Goal: Task Accomplishment & Management: Complete application form

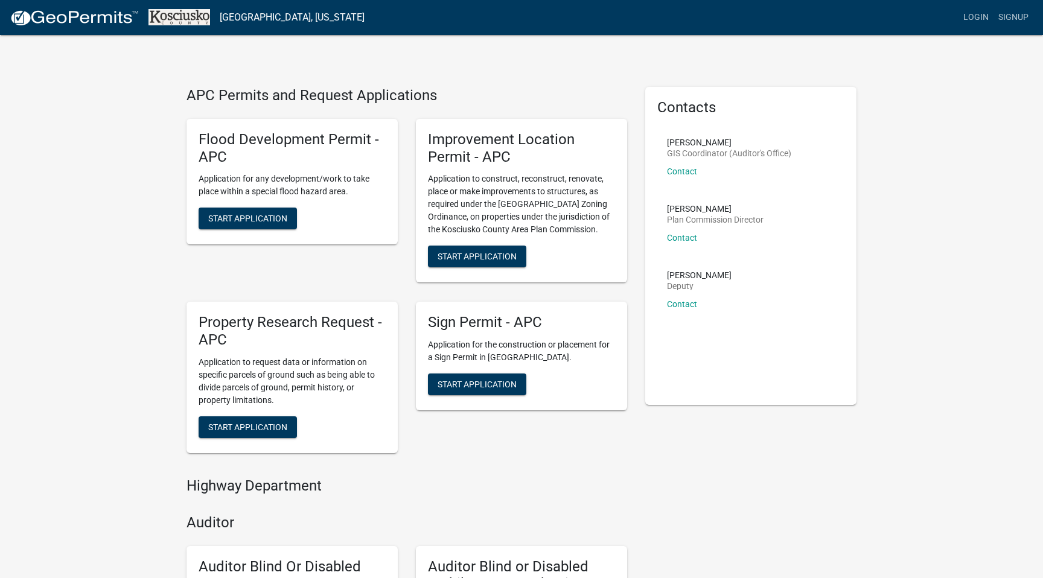
drag, startPoint x: 489, startPoint y: 176, endPoint x: 500, endPoint y: 192, distance: 19.9
click at [500, 192] on p "Application to construct, reconstruct, renovate, place or make improvements to …" at bounding box center [521, 204] width 187 height 63
click at [483, 189] on p "Application to construct, reconstruct, renovate, place or make improvements to …" at bounding box center [521, 204] width 187 height 63
drag, startPoint x: 483, startPoint y: 189, endPoint x: 508, endPoint y: 209, distance: 32.2
click at [509, 210] on p "Application to construct, reconstruct, renovate, place or make improvements to …" at bounding box center [521, 204] width 187 height 63
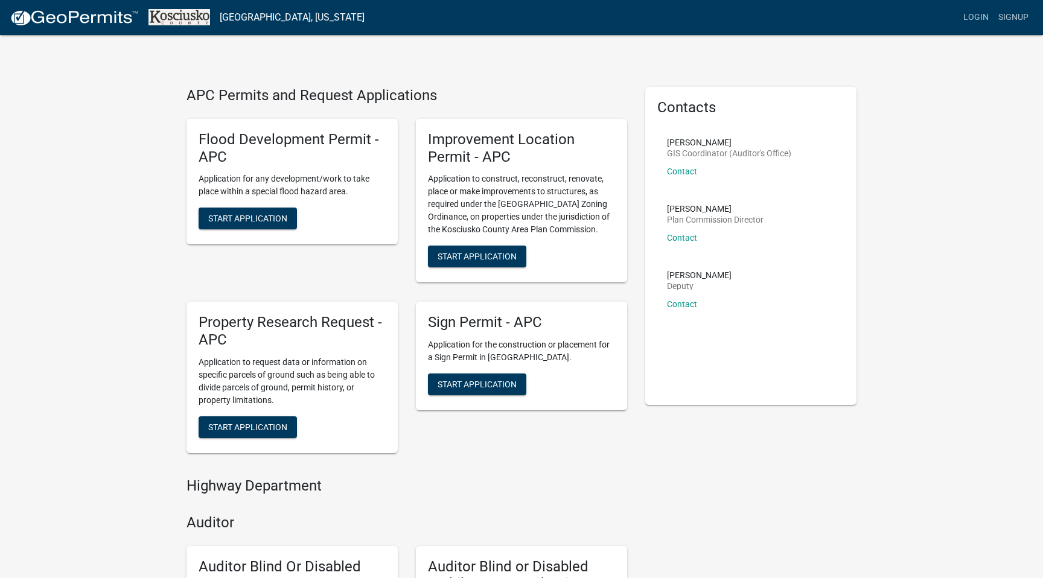
click at [508, 213] on p "Application to construct, reconstruct, renovate, place or make improvements to …" at bounding box center [521, 204] width 187 height 63
click at [505, 255] on span "Start Application" at bounding box center [477, 257] width 79 height 10
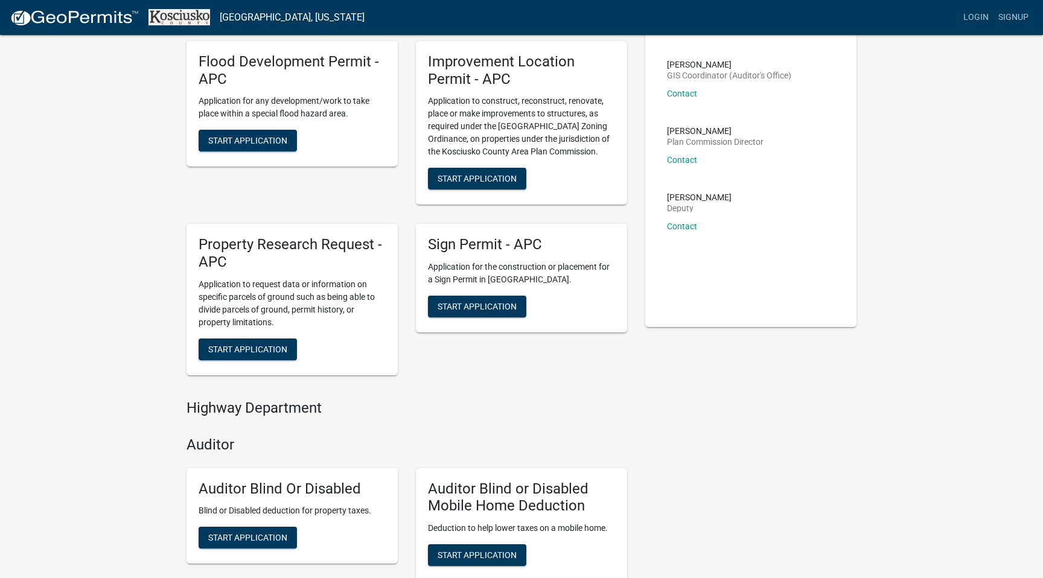
scroll to position [68, 0]
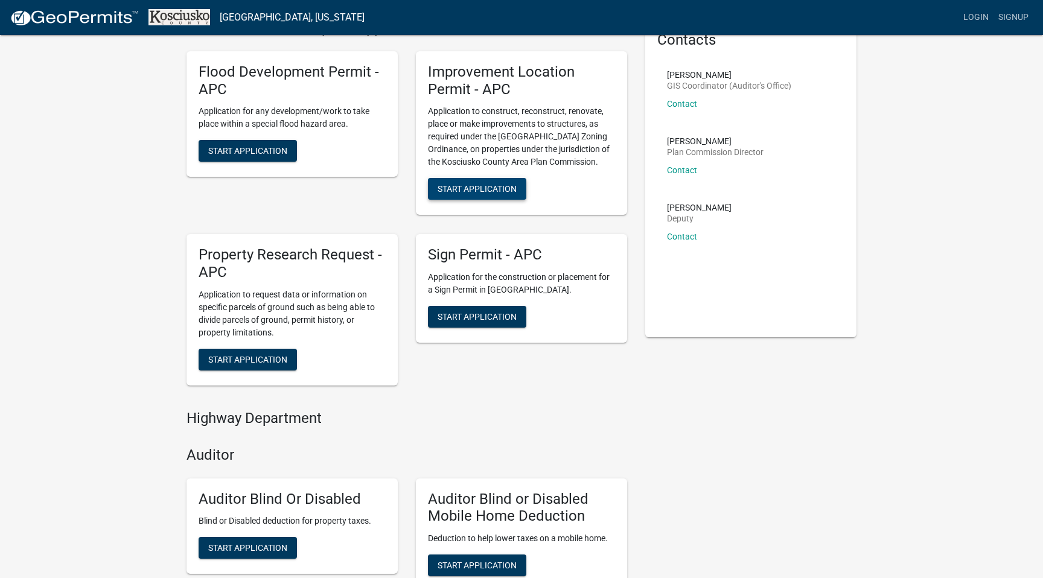
click at [496, 183] on button "Start Application" at bounding box center [477, 189] width 98 height 22
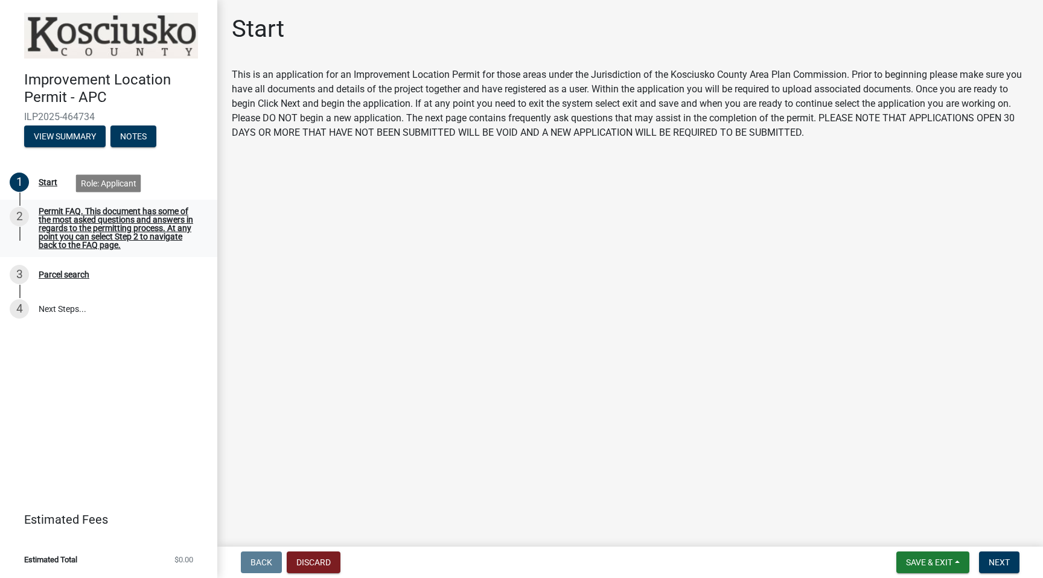
click at [138, 230] on div "Permit FAQ. This document has some of the most asked questions and answers in r…" at bounding box center [118, 228] width 159 height 42
click at [1004, 561] on span "Next" at bounding box center [999, 563] width 21 height 10
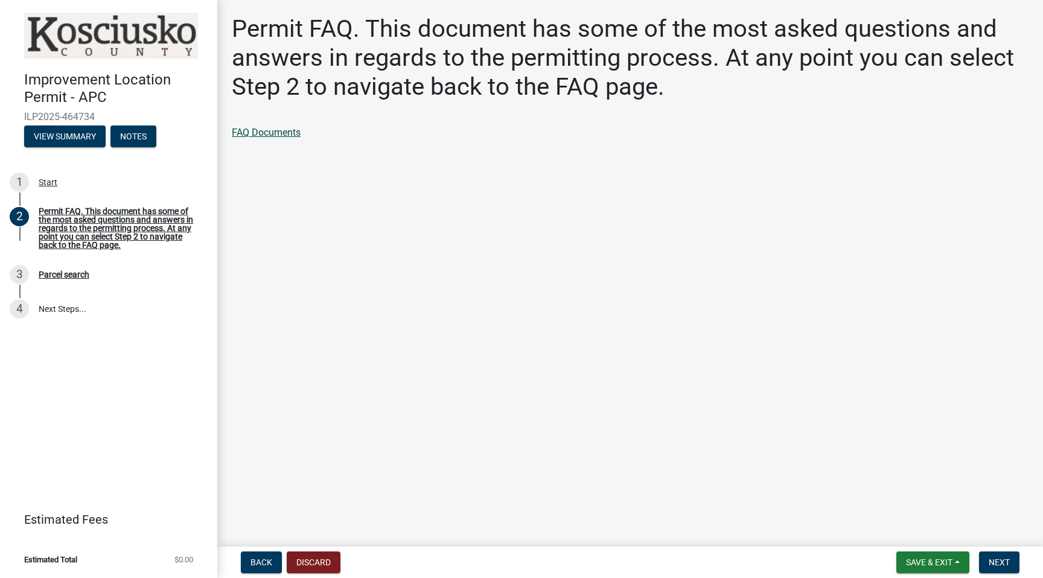
click at [291, 133] on link "FAQ Documents" at bounding box center [266, 132] width 69 height 11
click at [997, 569] on button "Next" at bounding box center [999, 563] width 40 height 22
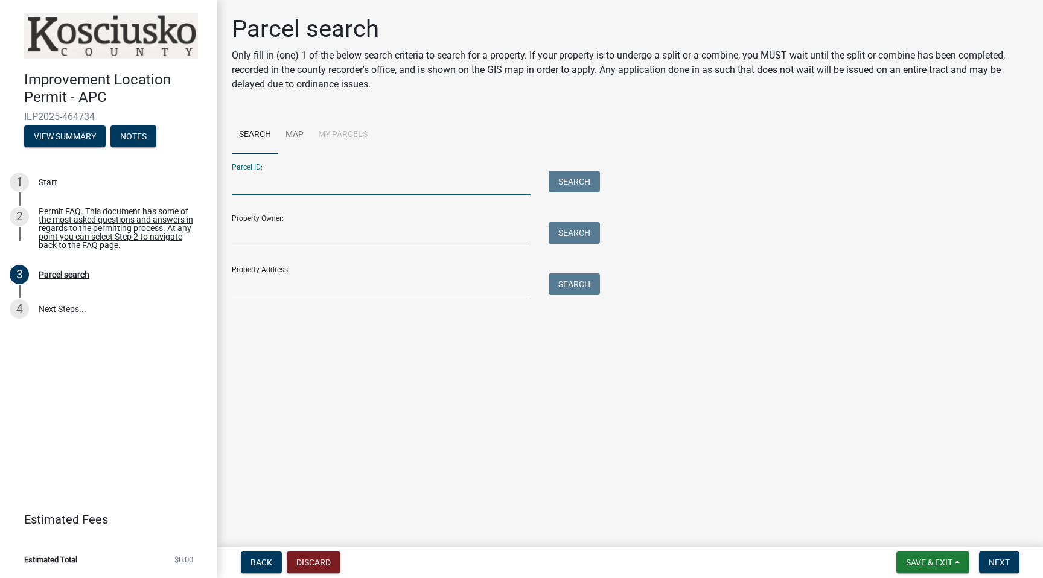
click at [299, 181] on input "Parcel ID:" at bounding box center [381, 183] width 299 height 25
paste input "003-062-042"
type input "003-062-042"
click at [580, 181] on button "Search" at bounding box center [574, 182] width 51 height 22
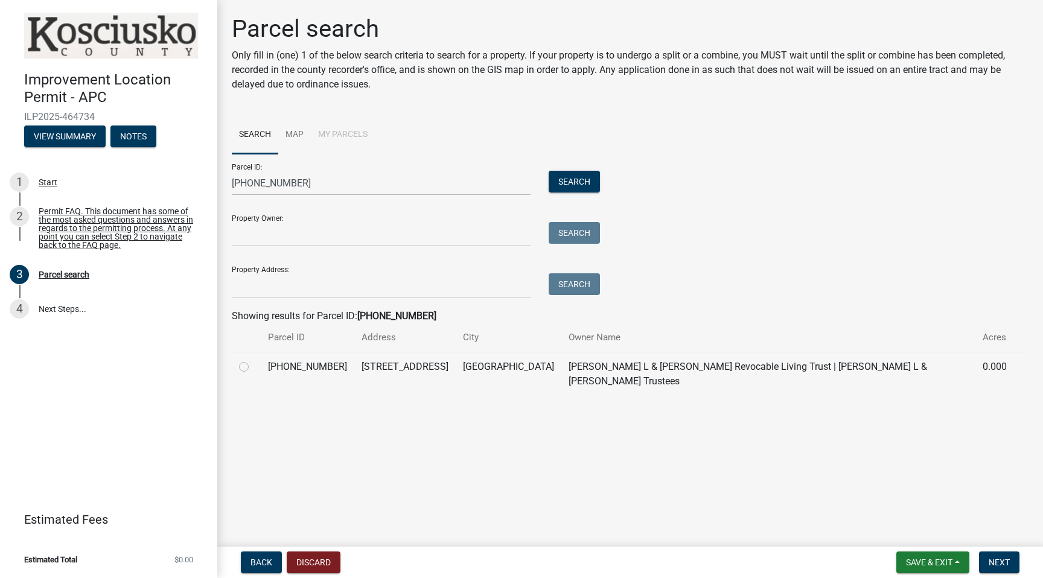
click at [254, 360] on label at bounding box center [254, 360] width 0 height 0
click at [254, 366] on input "radio" at bounding box center [258, 364] width 8 height 8
radio input "true"
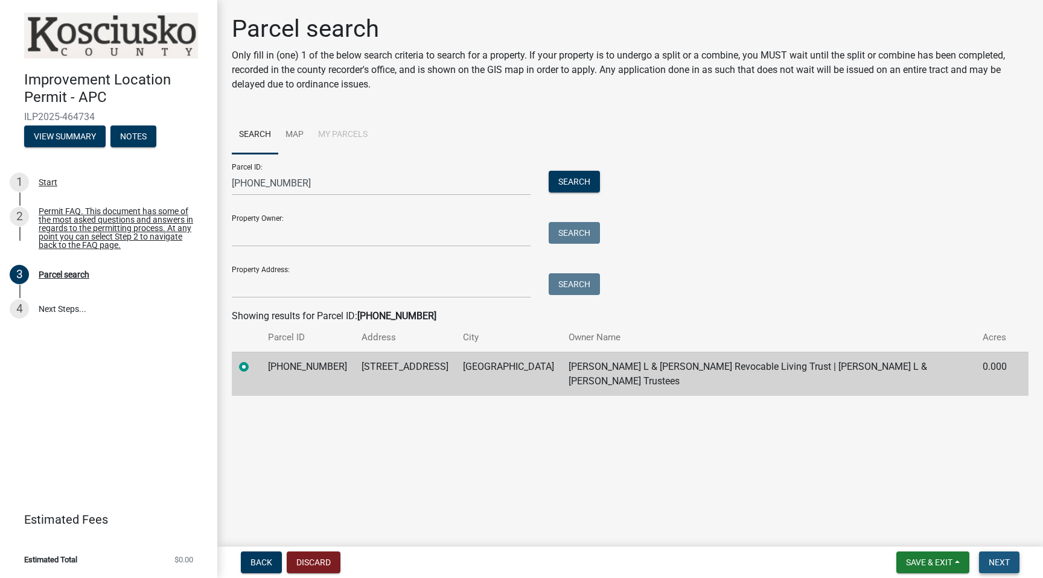
click at [995, 560] on span "Next" at bounding box center [999, 563] width 21 height 10
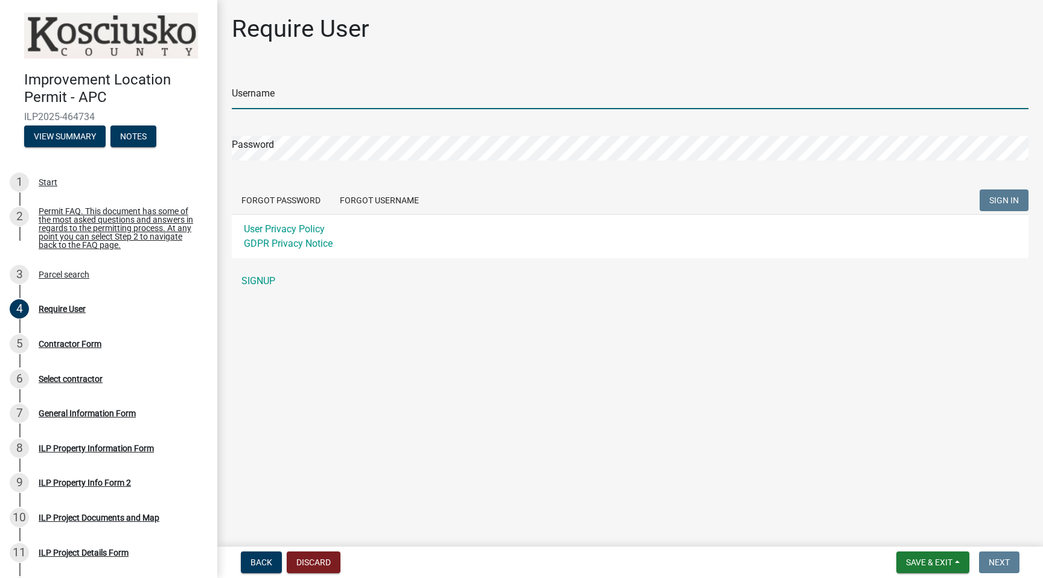
click at [739, 98] on input "Username" at bounding box center [630, 97] width 797 height 25
type input "bobbiestump"
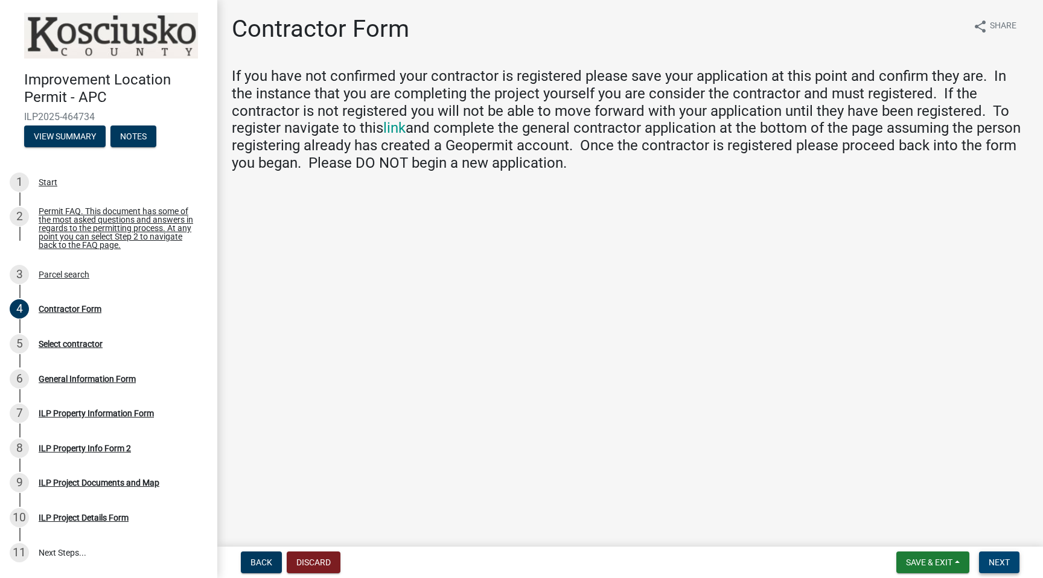
click at [996, 562] on span "Next" at bounding box center [999, 563] width 21 height 10
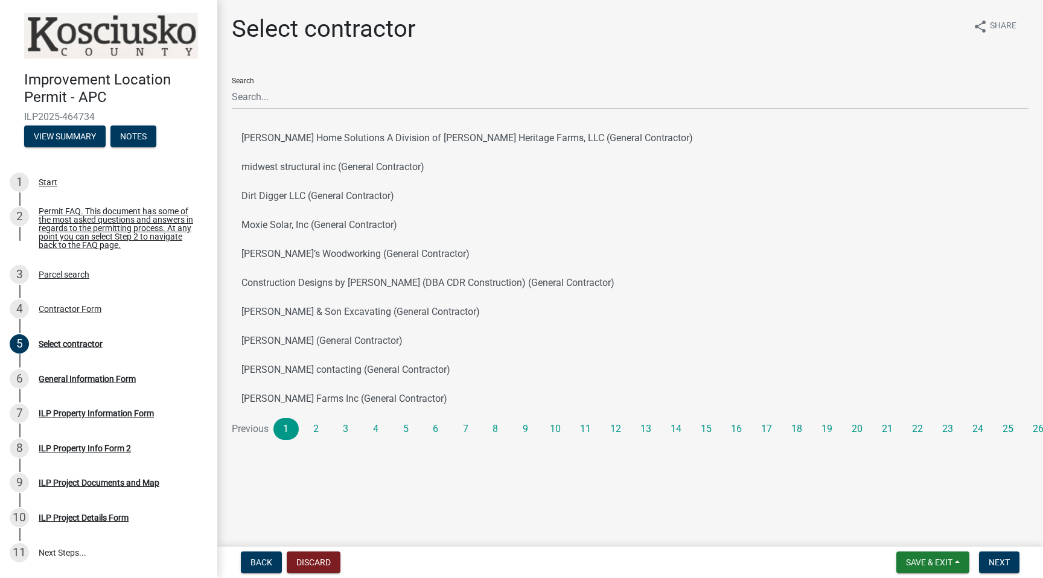
click at [589, 111] on div "Search Bogue Home Solutions A Division of Bogue Heritage Farms, LLC (General Co…" at bounding box center [630, 254] width 797 height 372
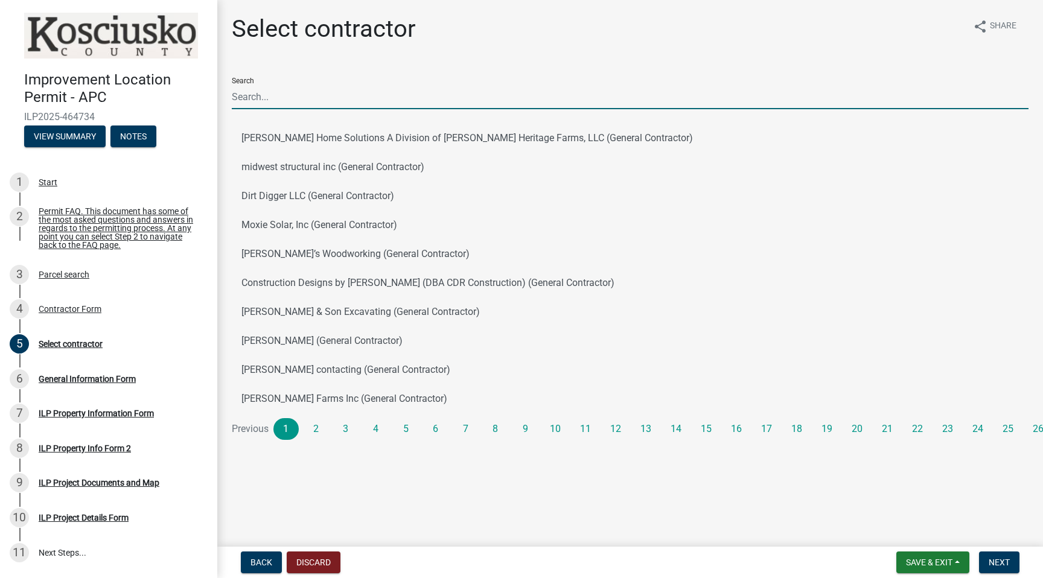
click at [592, 101] on input "Search" at bounding box center [630, 97] width 797 height 25
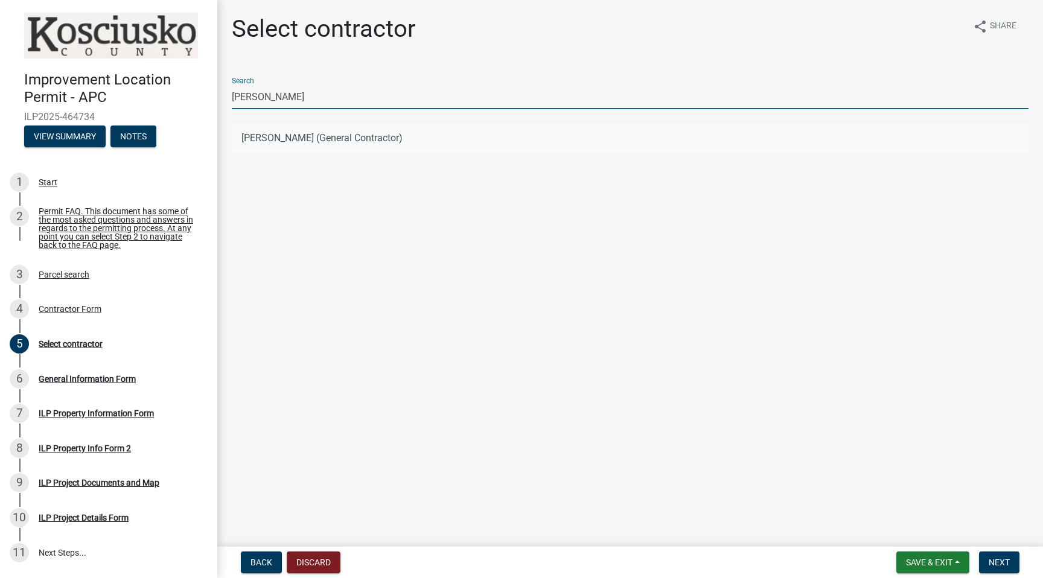
type input "stump"
click at [340, 137] on button "BOBBIE STUMP (General Contractor)" at bounding box center [630, 138] width 797 height 29
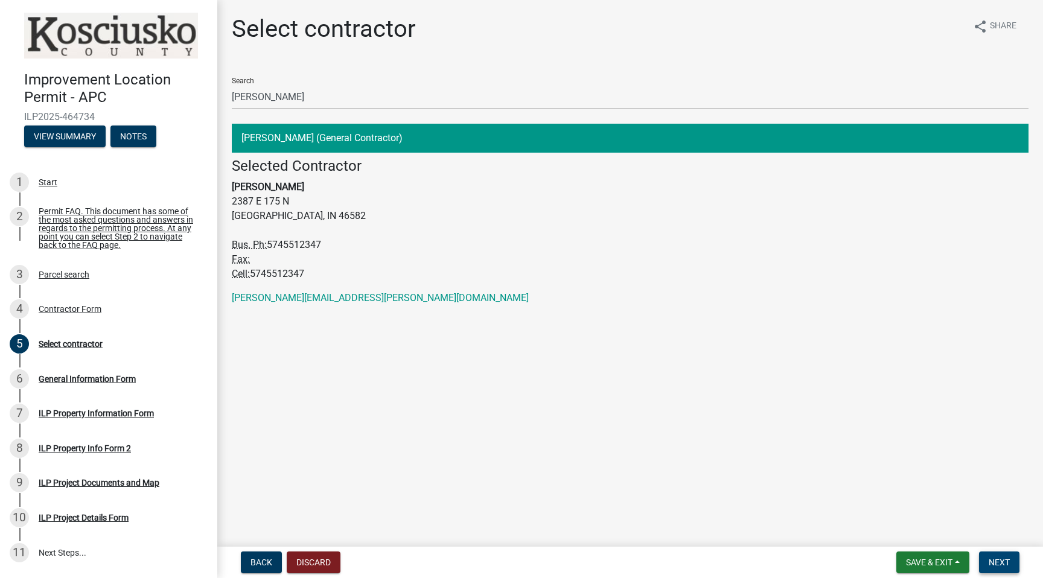
click at [998, 560] on span "Next" at bounding box center [999, 563] width 21 height 10
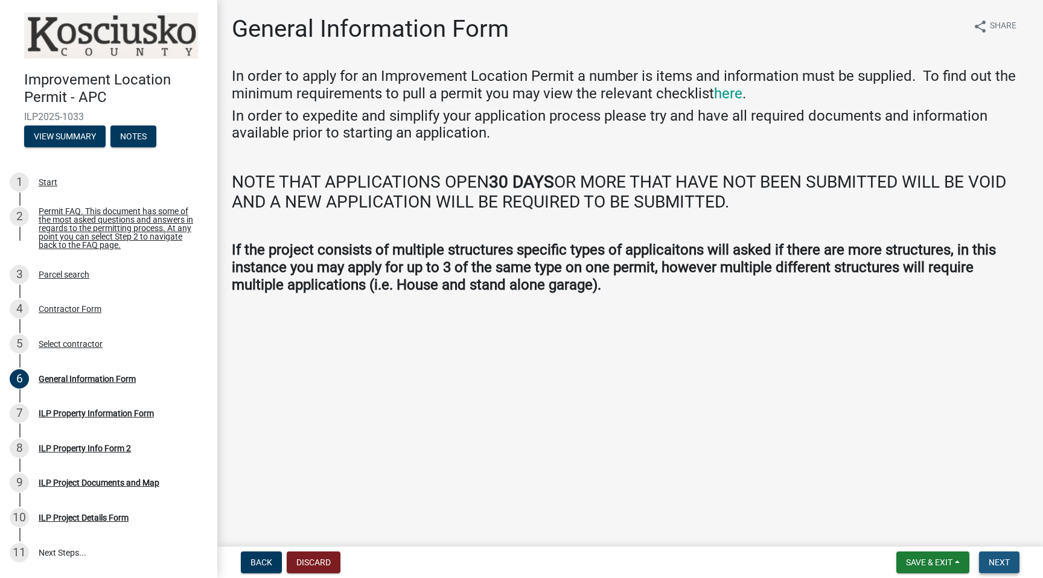
click at [998, 560] on span "Next" at bounding box center [999, 563] width 21 height 10
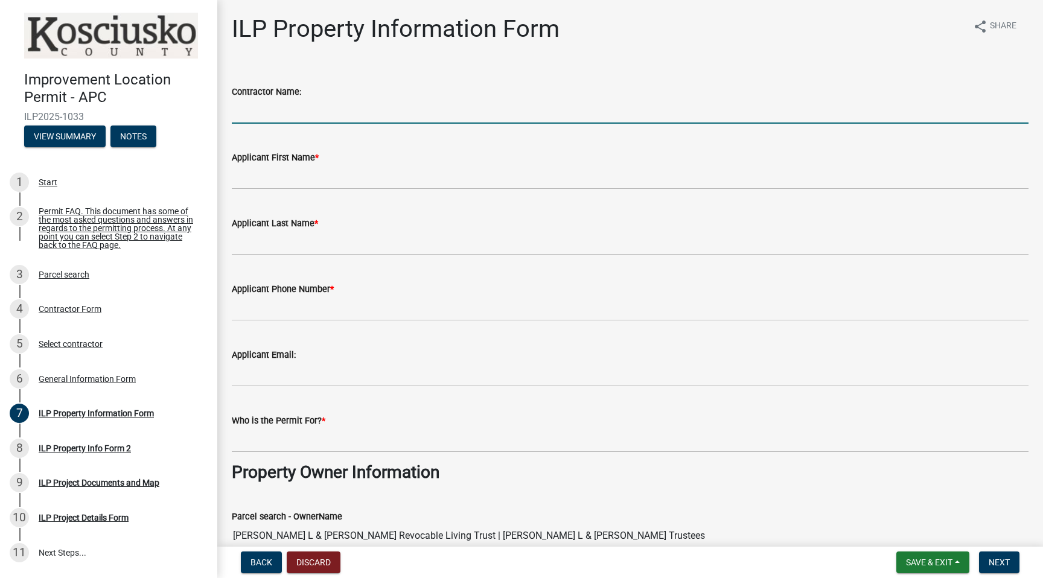
click at [514, 112] on input "Contractor Name:" at bounding box center [630, 111] width 797 height 25
type input "Bobbie Stump"
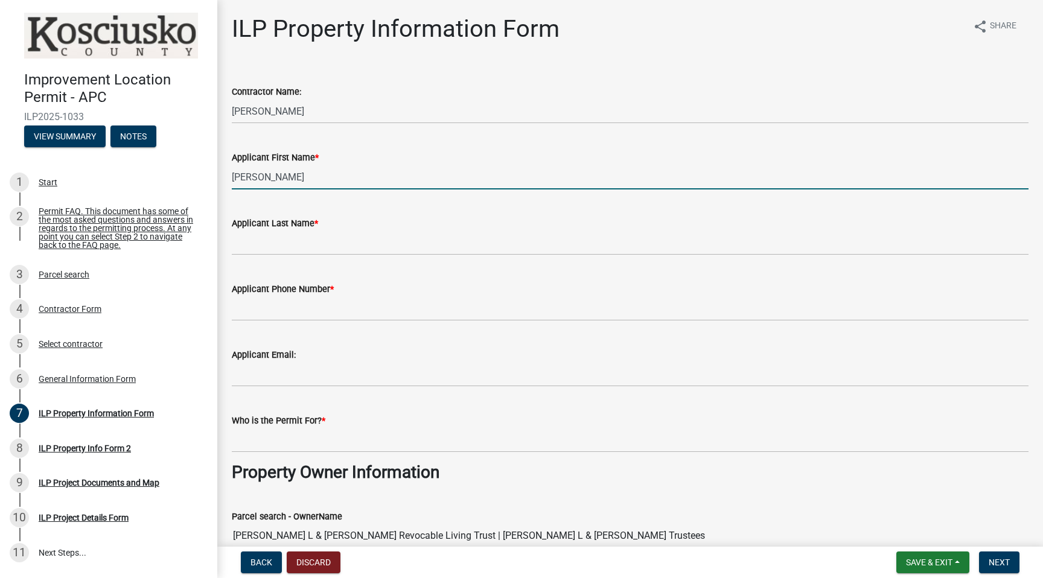
type input "Bobbie"
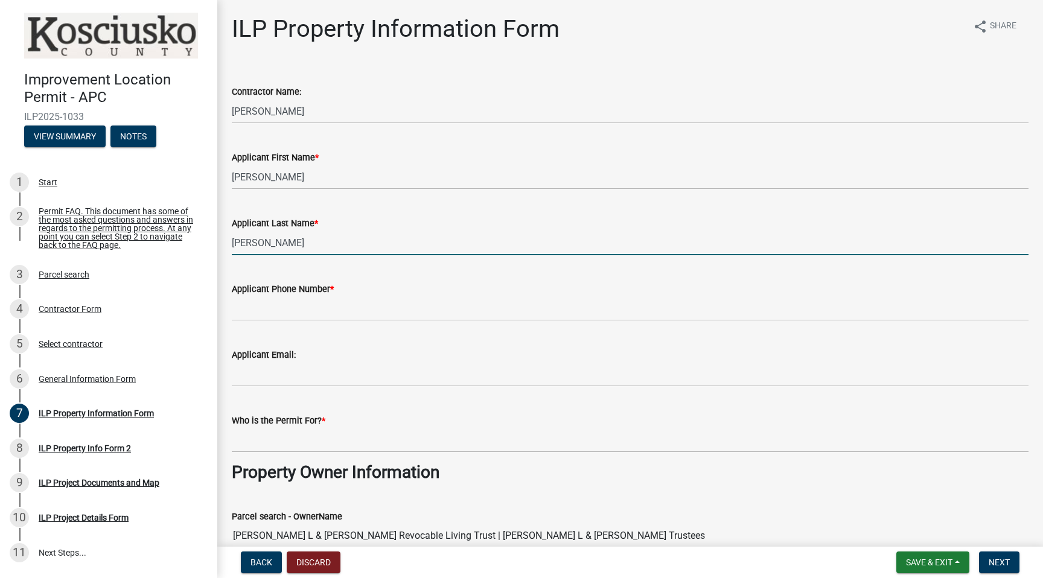
type input "Stump"
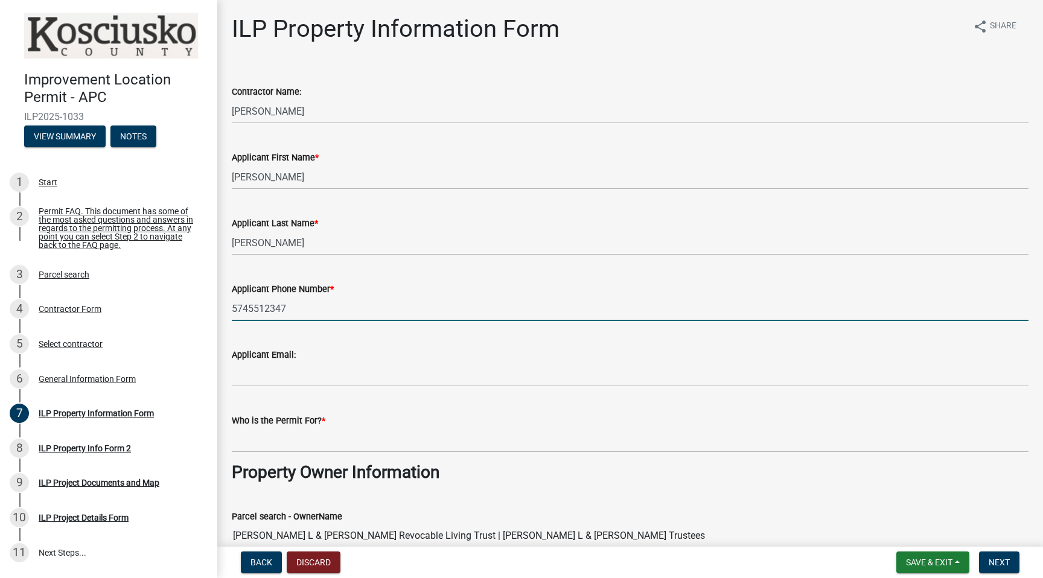
type input "5745512347"
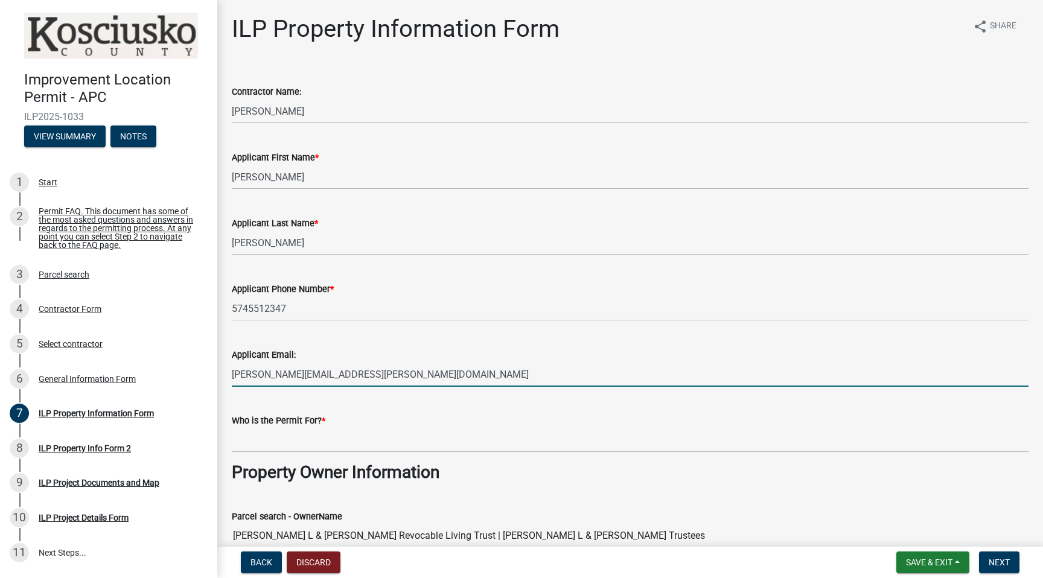
type input "bobbie.stump@gmail.com"
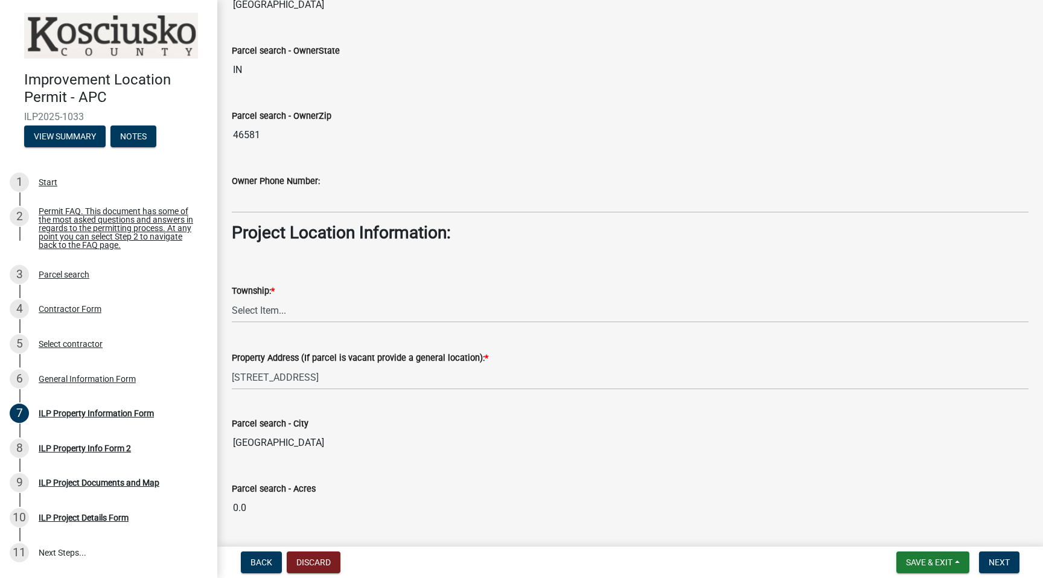
scroll to position [735, 0]
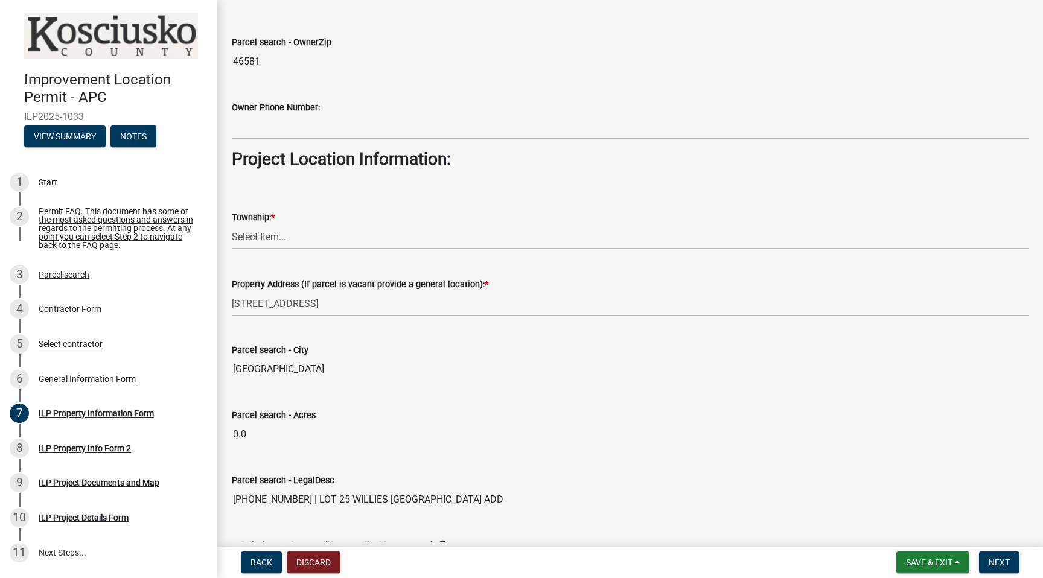
type input "Bobbie Stump"
click at [313, 241] on select "Select Item... Benton - Elkhart Co Clay Etna Franklin Harrison Jackson Jefferso…" at bounding box center [630, 237] width 797 height 25
click at [232, 225] on select "Select Item... Benton - Elkhart Co Clay Etna Franklin Harrison Jackson Jefferso…" at bounding box center [630, 237] width 797 height 25
select select "adf60358-013e-4c9f-9dad-09561f394e7b"
click at [990, 558] on span "Next" at bounding box center [999, 563] width 21 height 10
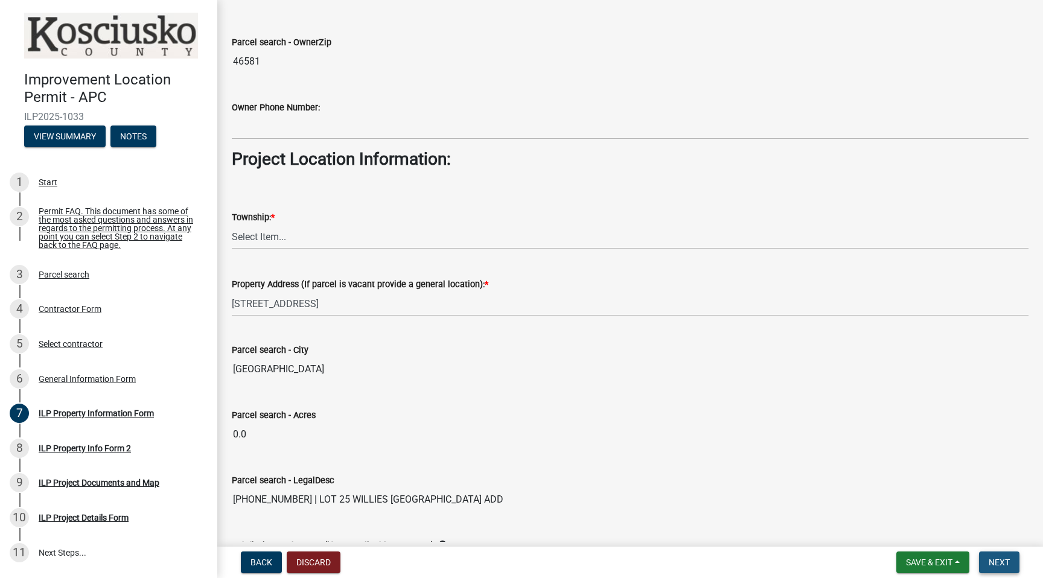
scroll to position [0, 0]
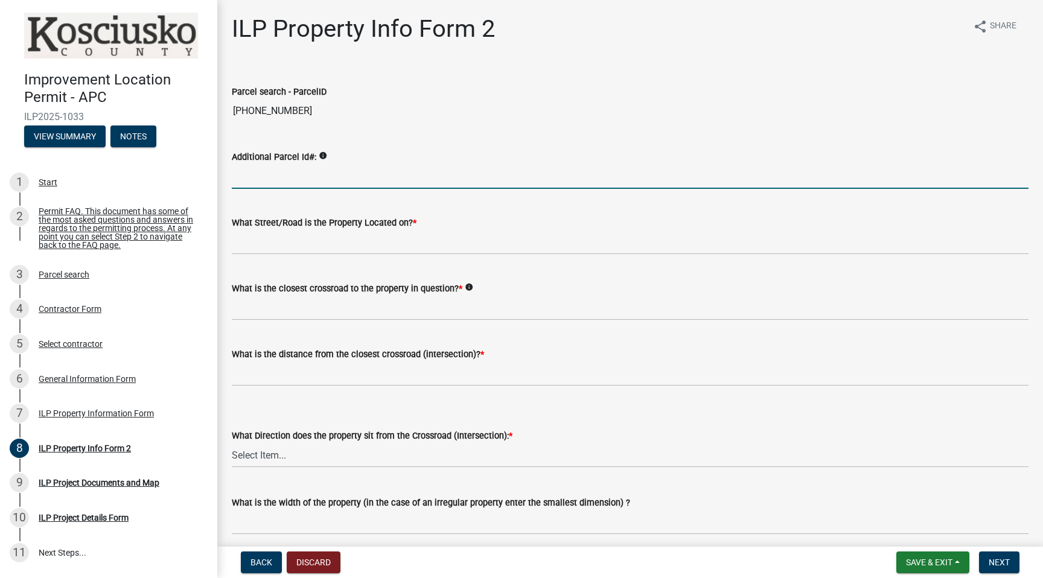
click at [342, 175] on input "Additional Parcel Id#:" at bounding box center [630, 176] width 797 height 25
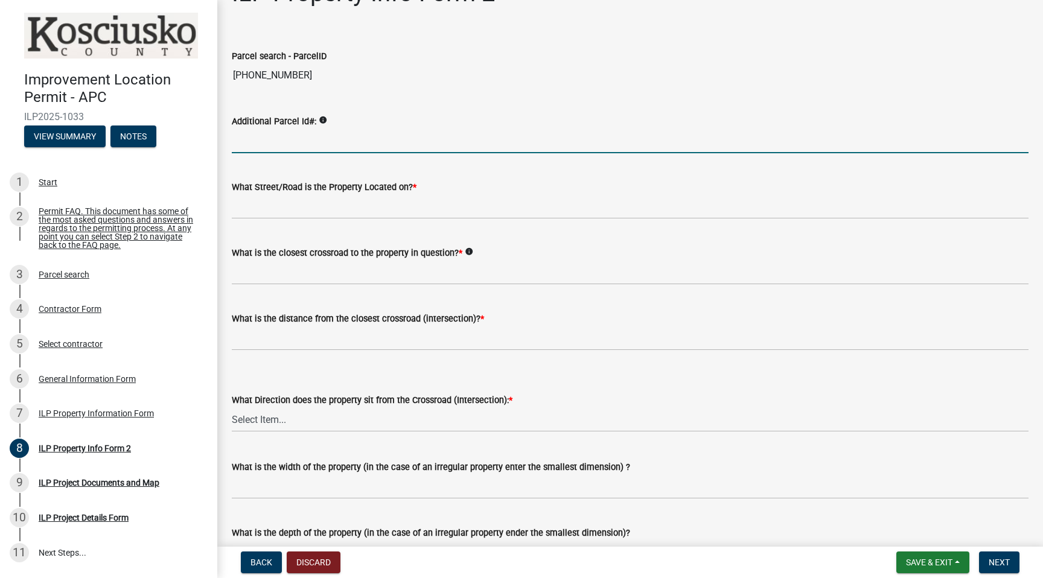
scroll to position [53, 0]
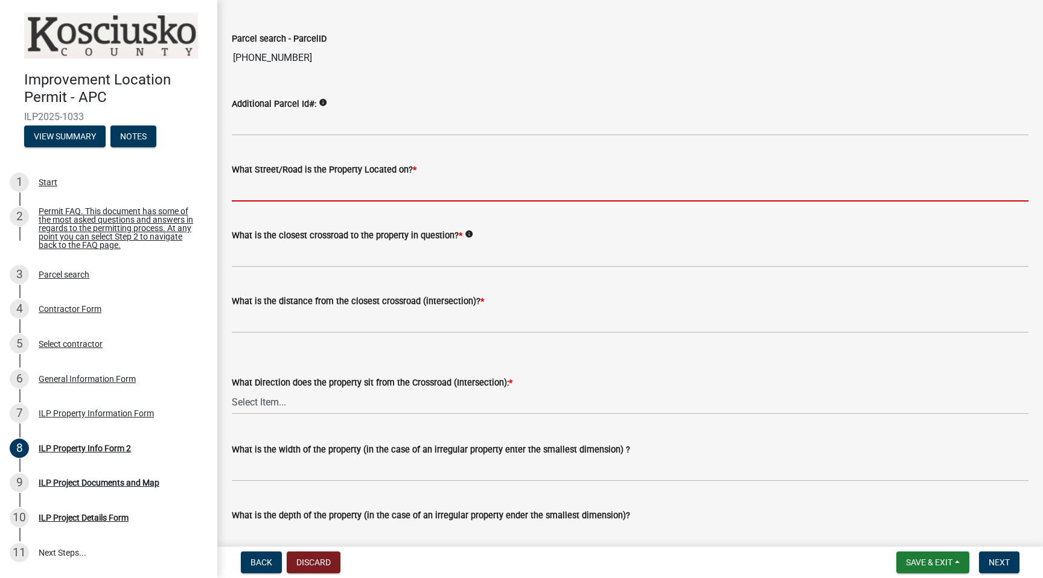
click at [339, 197] on input "What Street/Road is the Property Located on? *" at bounding box center [630, 189] width 797 height 25
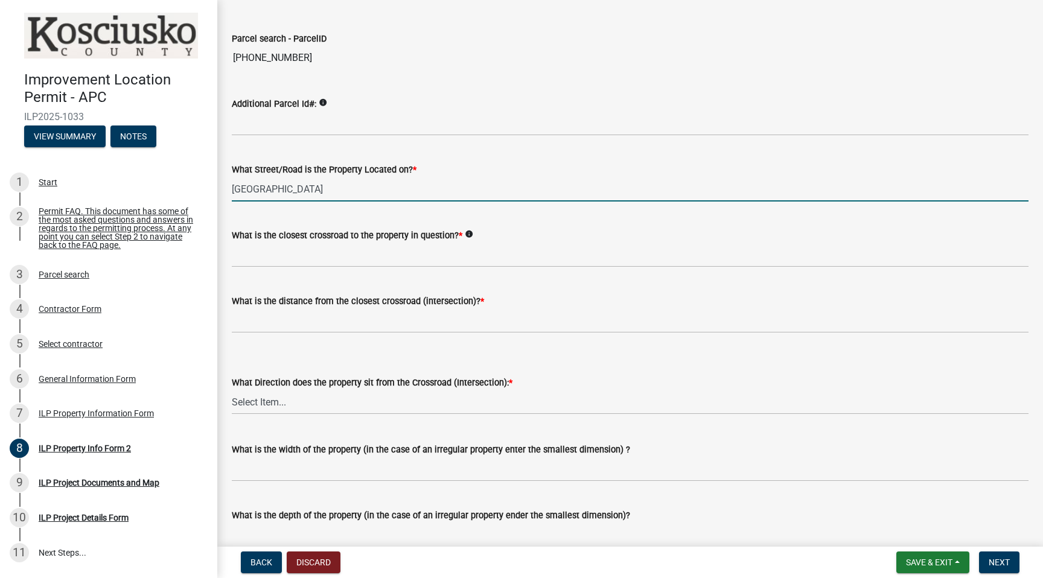
type input "East Ridge Dr"
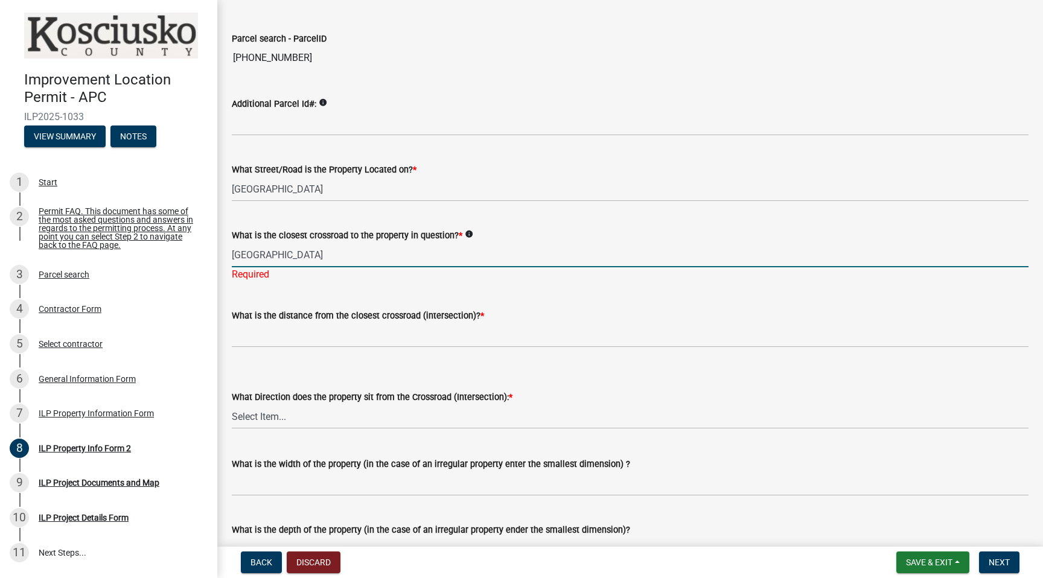
type input "East Ridge Dr N"
click at [353, 341] on wm-data-entity-input "What is the distance from the closest crossroad (intersection)? *" at bounding box center [630, 325] width 797 height 67
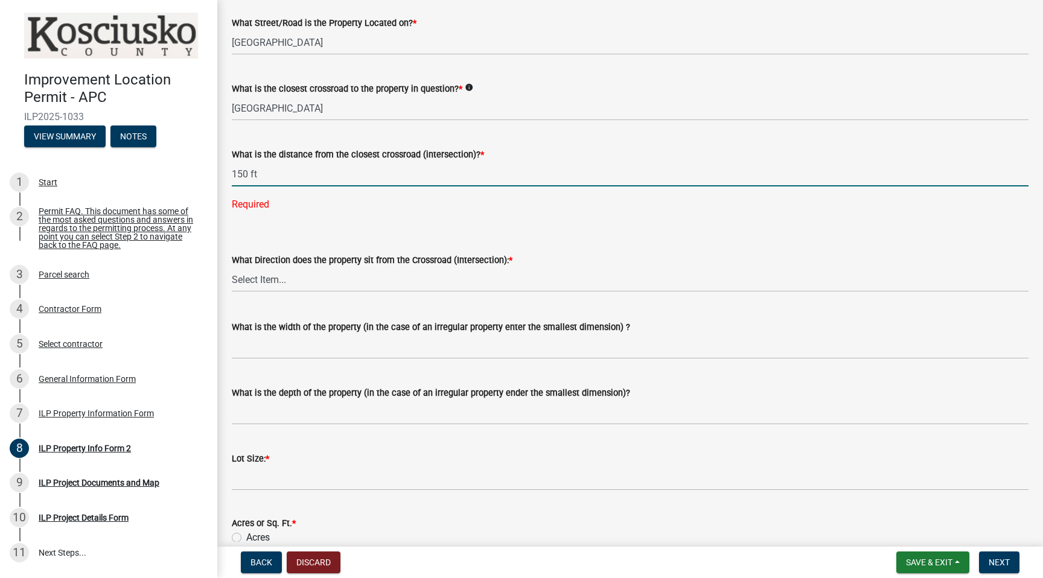
scroll to position [208, 0]
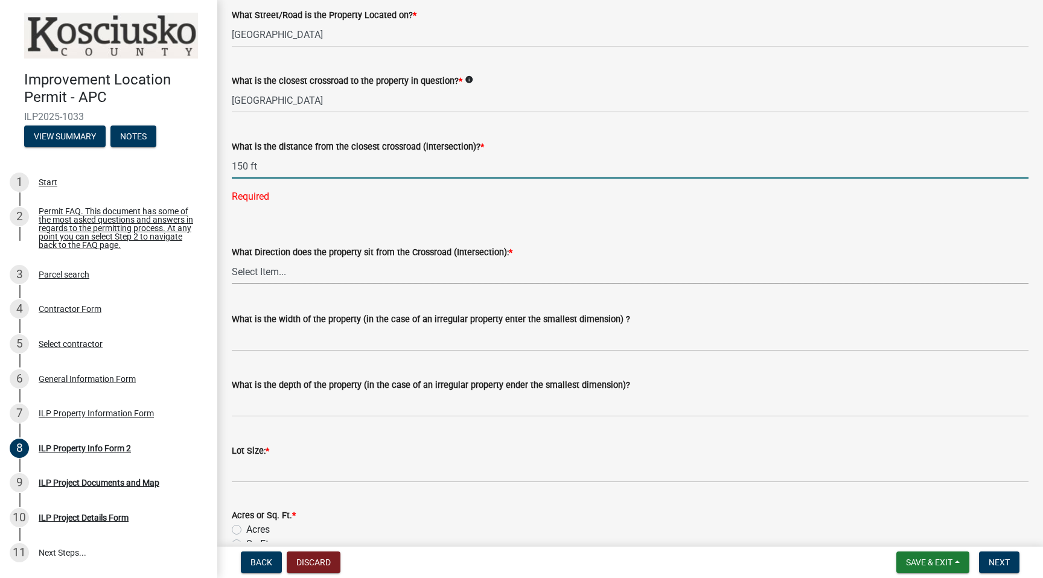
type input "150"
click at [363, 278] on wm-data-entity-input-list "Parcel search - ParcelID 003-062-042 Additional Parcel Id#: info What Street/Ro…" at bounding box center [630, 301] width 797 height 882
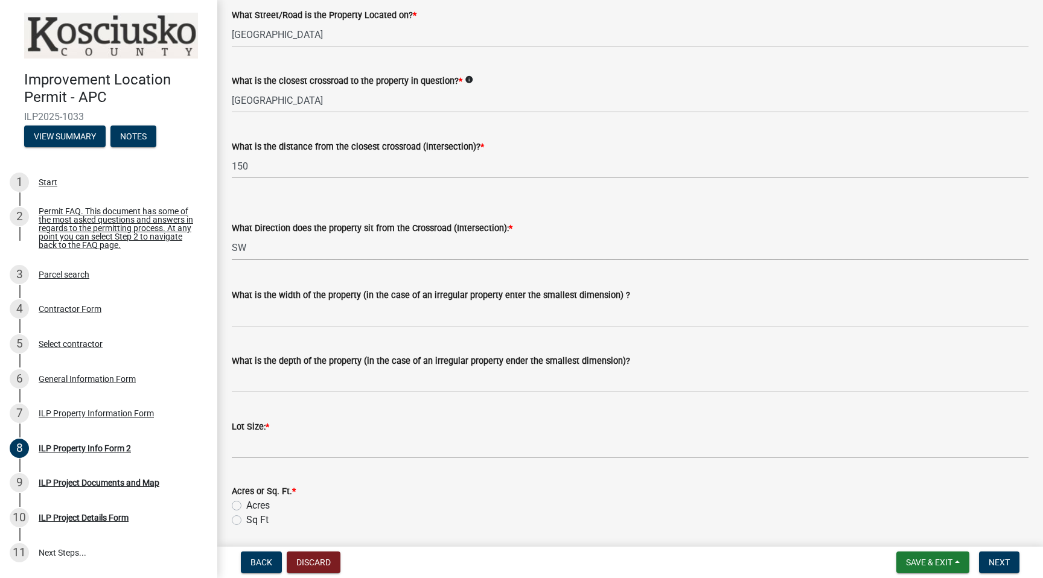
click at [232, 235] on select "Select Item... N NE NW S SE SW E W" at bounding box center [630, 247] width 797 height 25
select select "d1e29b26-5d4c-45d9-9a17-32724f9b6679"
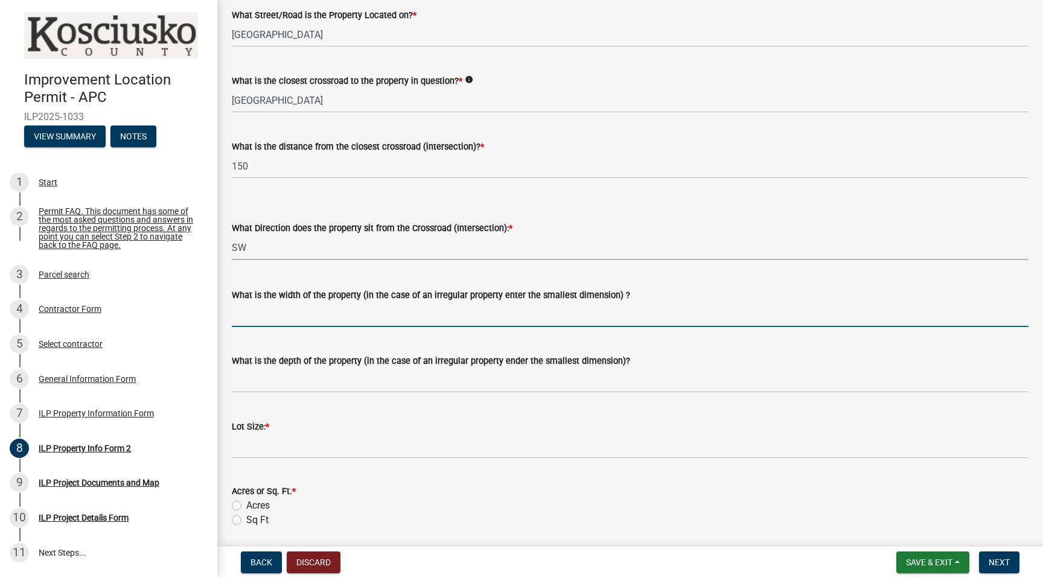
click at [331, 322] on input "What is the width of the property (in the case of an irregular property enter t…" at bounding box center [630, 314] width 797 height 25
type input "103 ft"
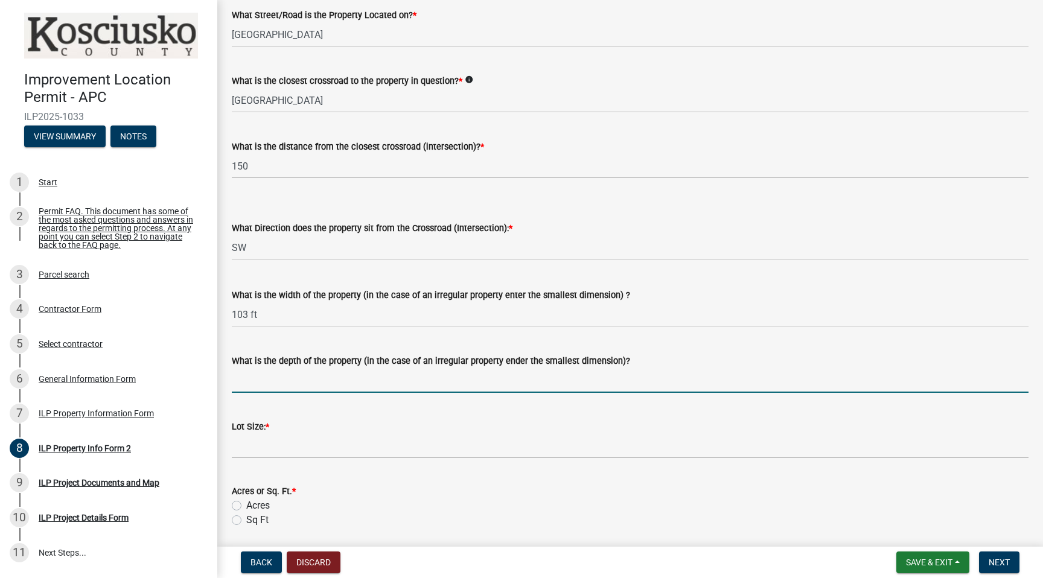
click at [353, 380] on input "What is the depth of the property (in the case of an irregular property ender t…" at bounding box center [630, 380] width 797 height 25
type input "147 ft"
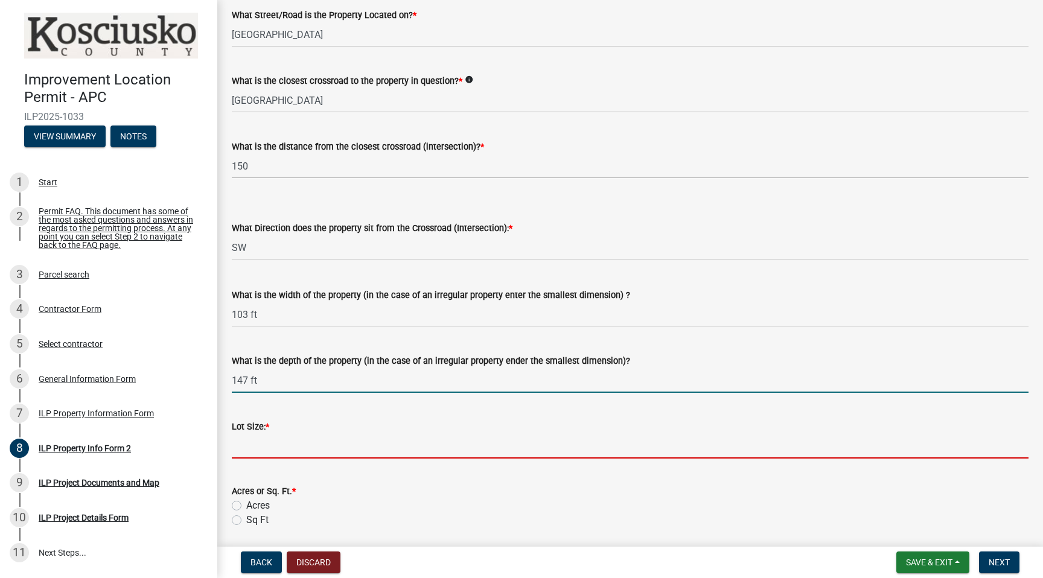
click at [327, 453] on input "text" at bounding box center [630, 446] width 797 height 25
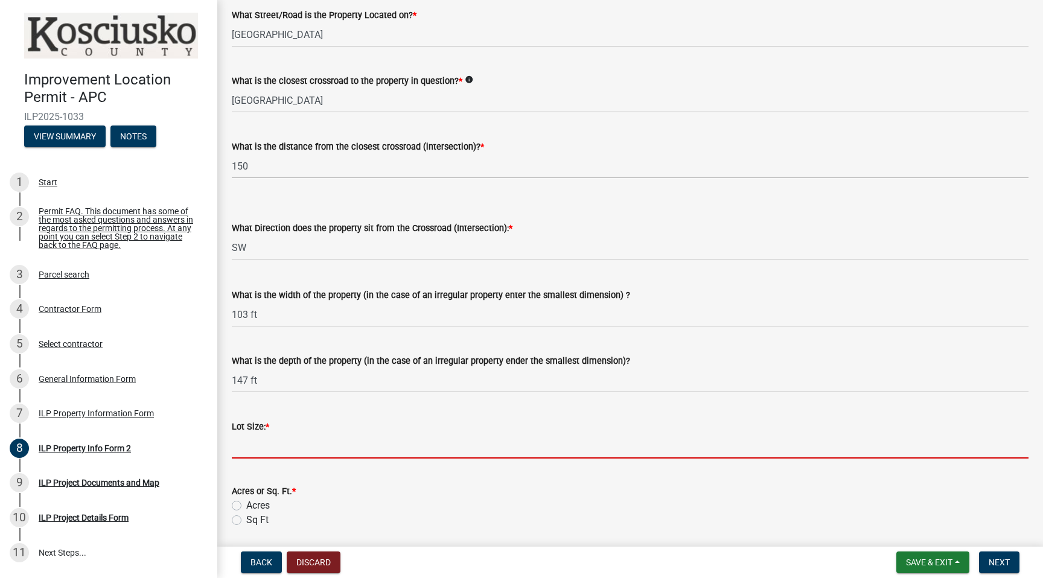
scroll to position [220, 0]
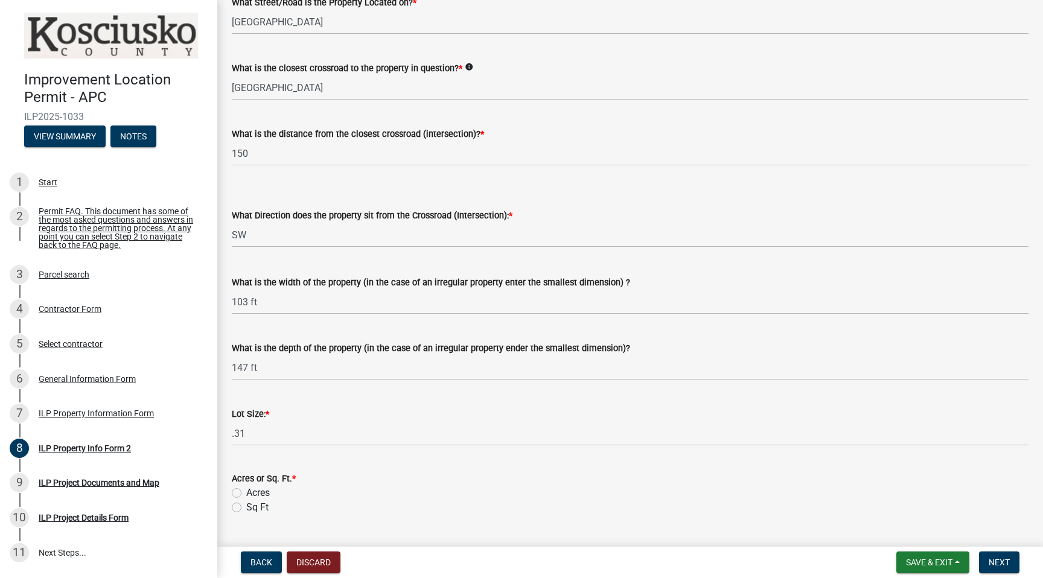
type input "0.31"
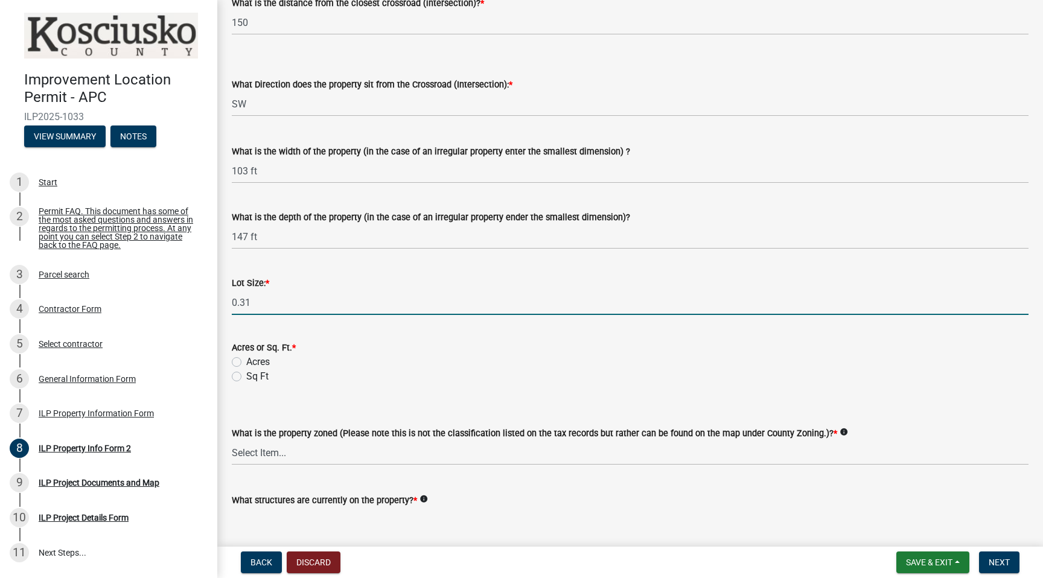
scroll to position [391, 0]
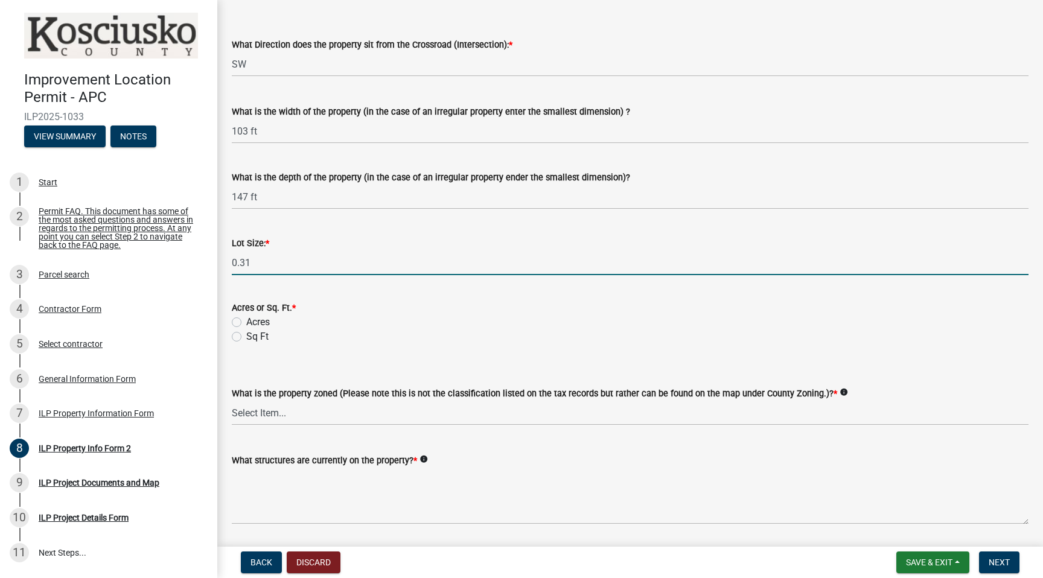
click at [246, 321] on label "Acres" at bounding box center [258, 322] width 24 height 14
click at [246, 321] on input "Acres" at bounding box center [250, 319] width 8 height 8
radio input "true"
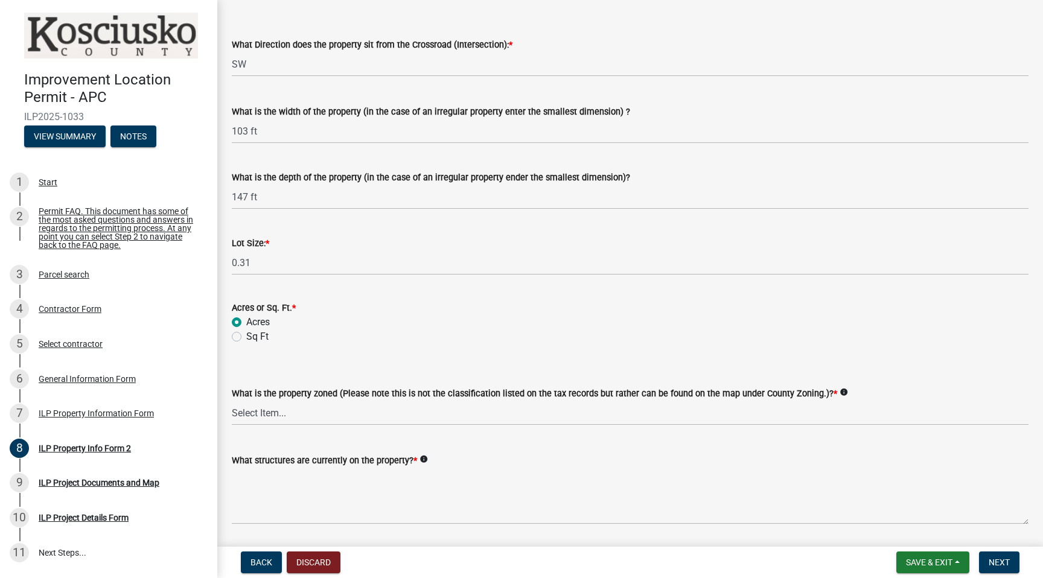
scroll to position [430, 0]
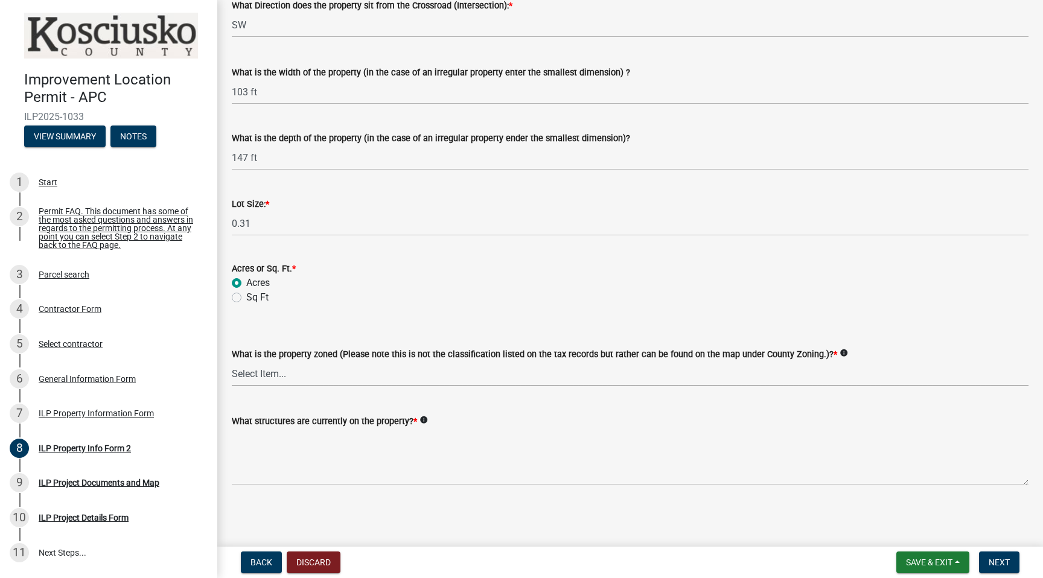
click at [345, 375] on select "Select Item... Agricultural Agricultural 2 Commercial Environmental Industrial …" at bounding box center [630, 374] width 797 height 25
click at [232, 362] on select "Select Item... Agricultural Agricultural 2 Commercial Environmental Industrial …" at bounding box center [630, 374] width 797 height 25
select select "1146270b-2111-4e23-bf7f-74ce85cf7041"
drag, startPoint x: 340, startPoint y: 424, endPoint x: 371, endPoint y: 424, distance: 30.8
click at [371, 424] on label "What structures are currently on the property? *" at bounding box center [324, 422] width 185 height 8
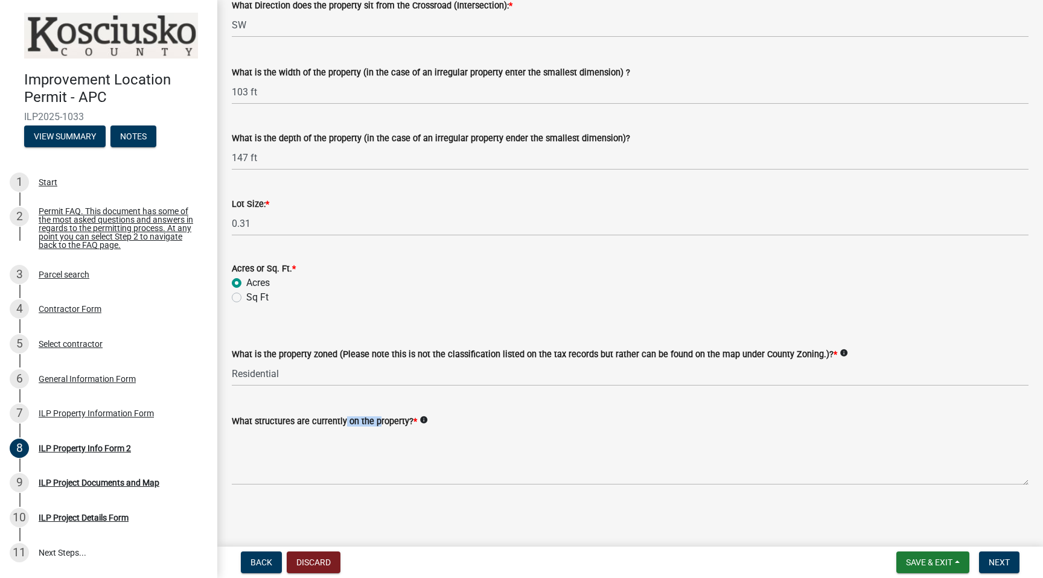
click at [371, 424] on label "What structures are currently on the property? *" at bounding box center [324, 422] width 185 height 8
click at [371, 429] on textarea "What structures are currently on the property? *" at bounding box center [630, 457] width 797 height 57
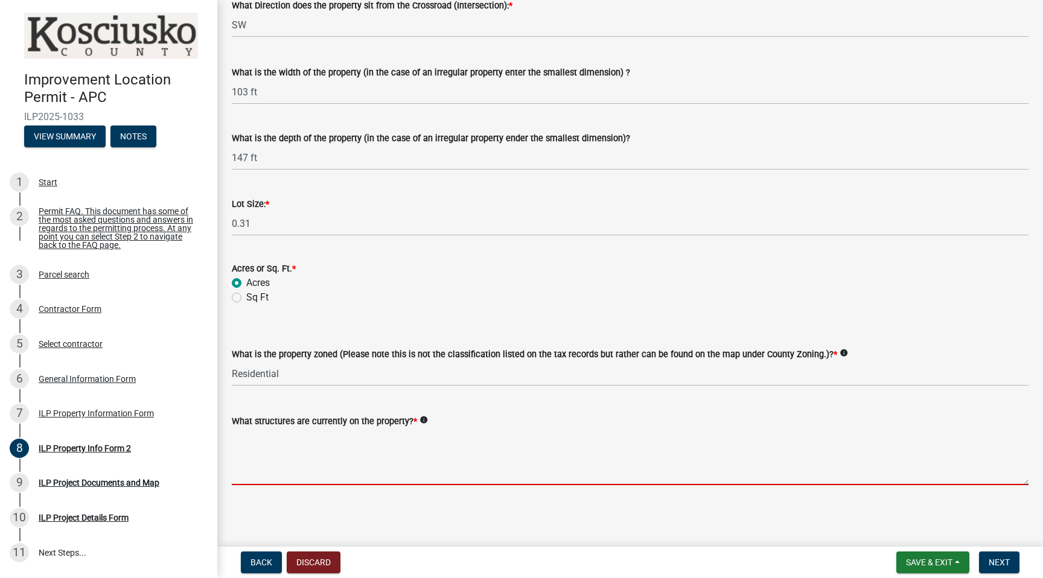
click at [343, 480] on textarea "What structures are currently on the property? *" at bounding box center [630, 457] width 797 height 57
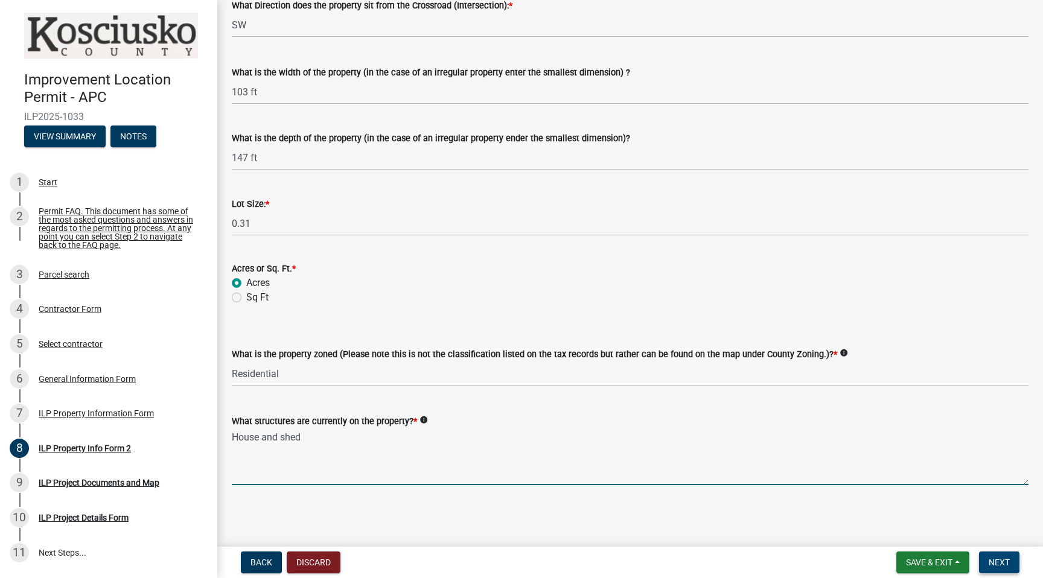
type textarea "House and shed"
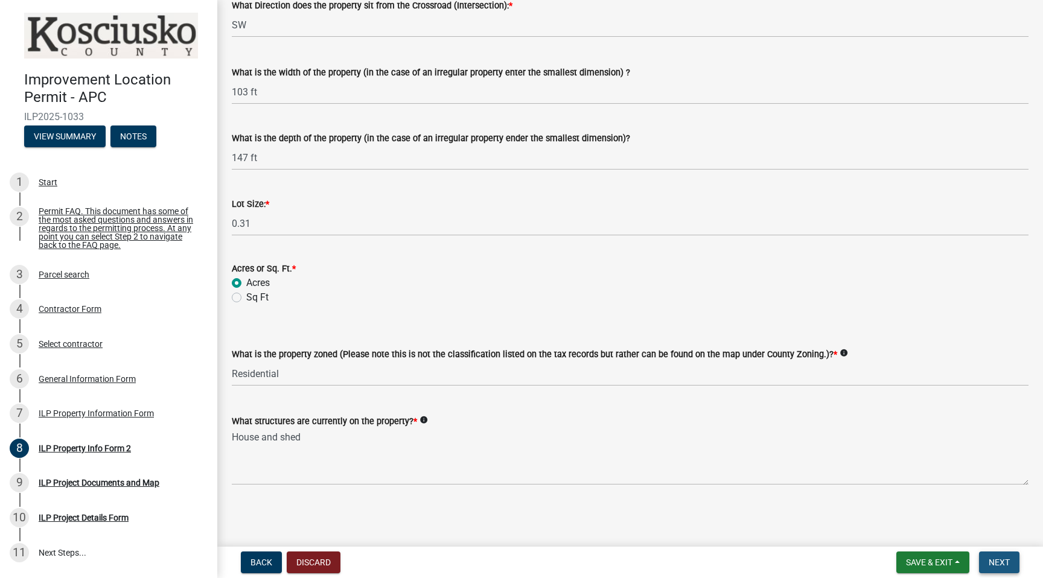
click at [985, 558] on button "Next" at bounding box center [999, 563] width 40 height 22
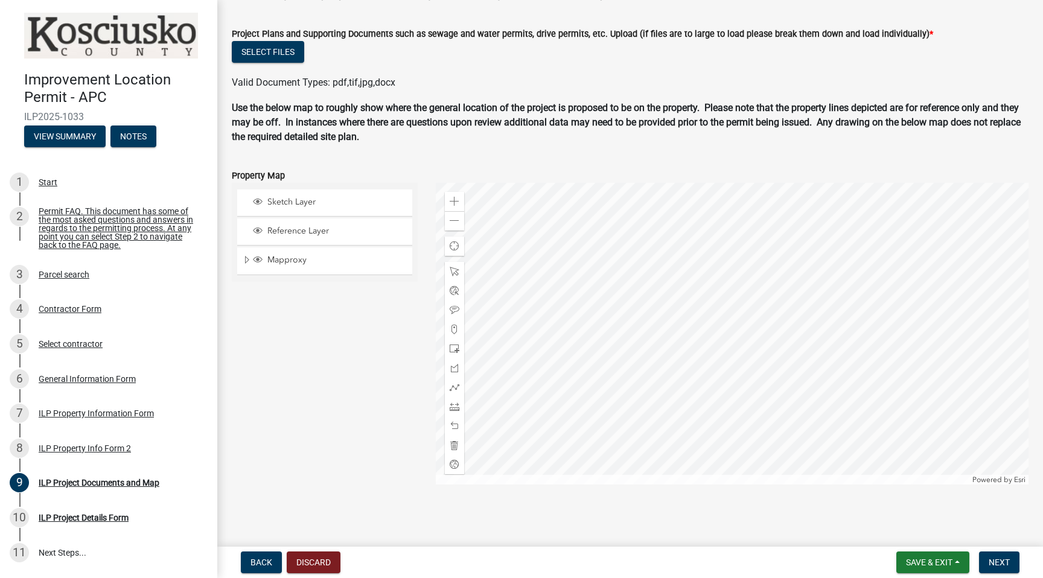
scroll to position [0, 0]
